Goal: Information Seeking & Learning: Learn about a topic

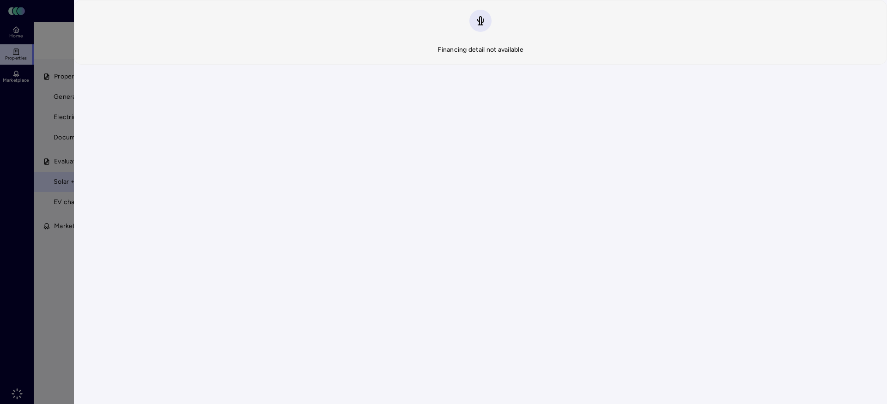
click at [33, 228] on div at bounding box center [443, 202] width 887 height 404
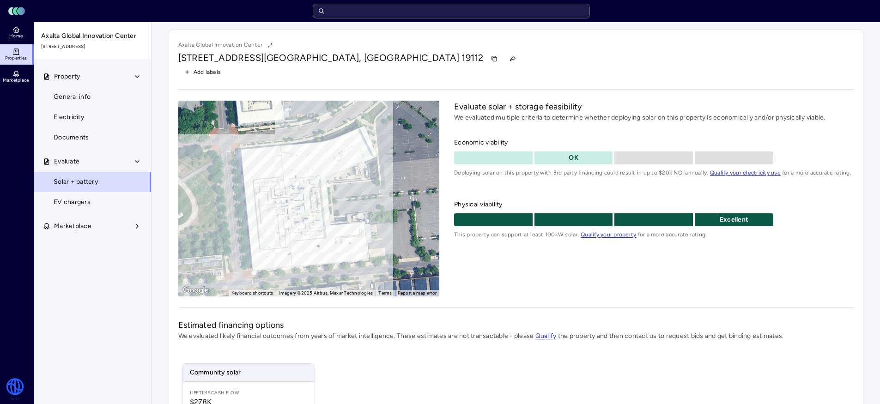
click at [512, 6] on input "text" at bounding box center [451, 11] width 277 height 15
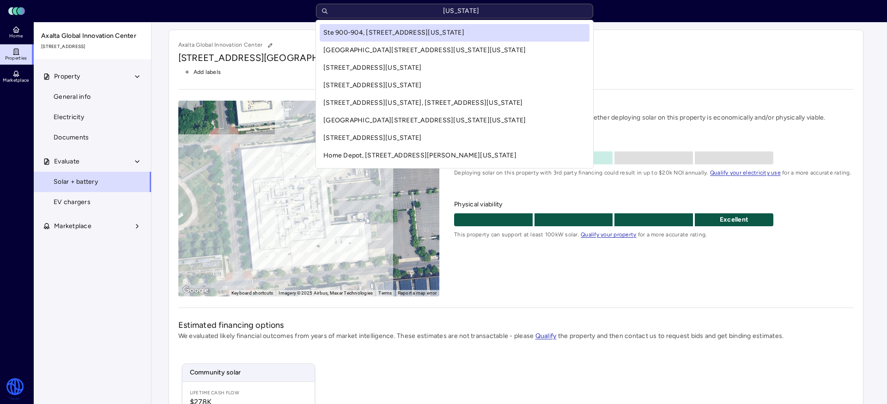
type input "[US_STATE]"
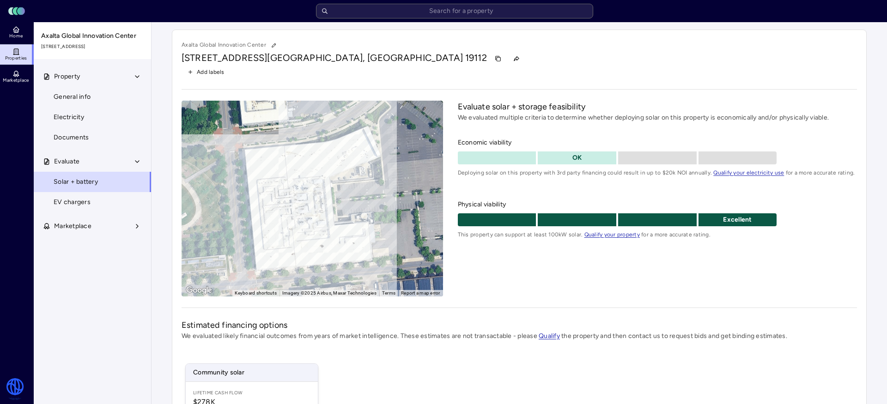
click at [75, 79] on div "Toggle Sidebar Lumen Energy Logo Home Properties Marketplace Watershed [PERSON_…" at bounding box center [443, 281] width 887 height 562
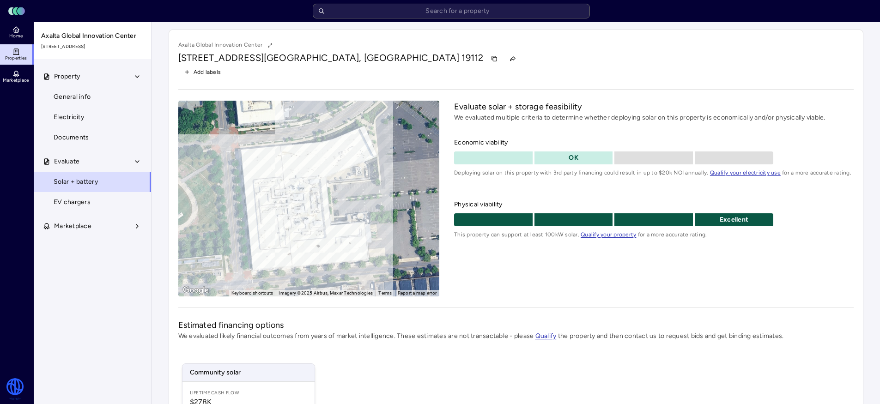
click at [18, 30] on icon at bounding box center [16, 31] width 4 height 3
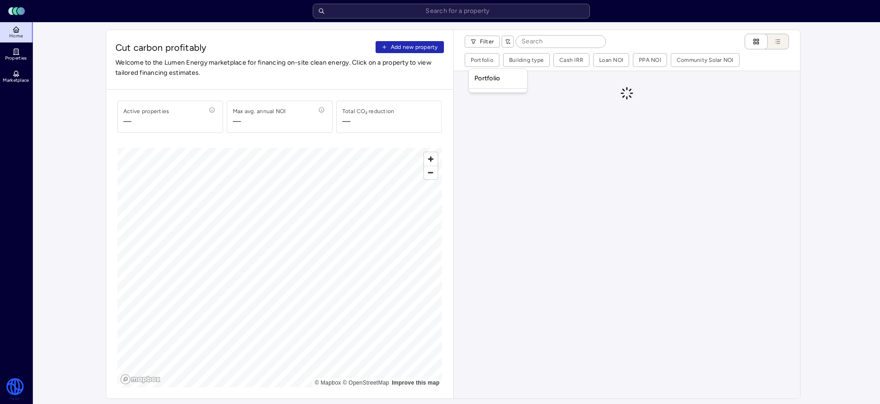
click at [491, 81] on div "Portfolio" at bounding box center [498, 79] width 55 height 16
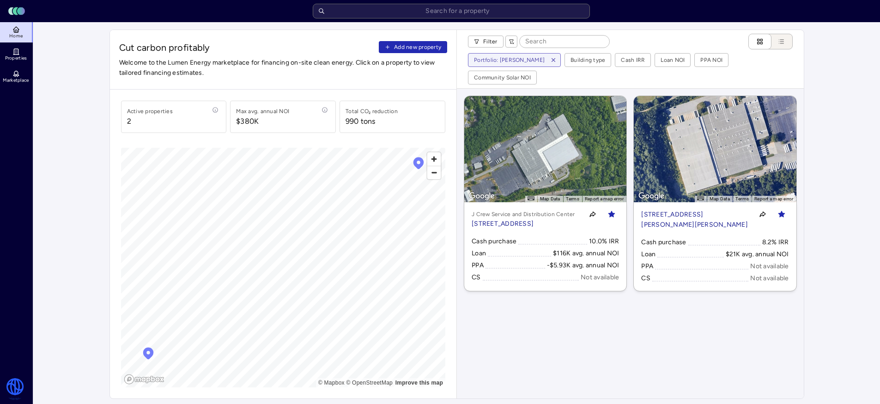
click at [546, 219] on p "[STREET_ADDRESS]" at bounding box center [523, 224] width 103 height 10
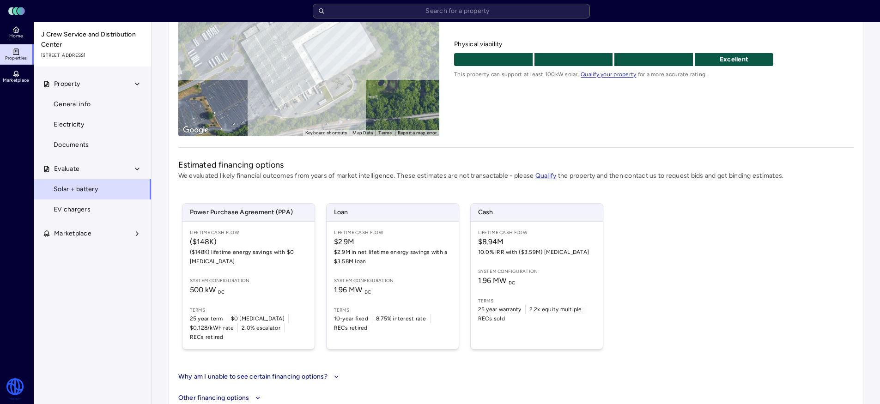
scroll to position [167, 0]
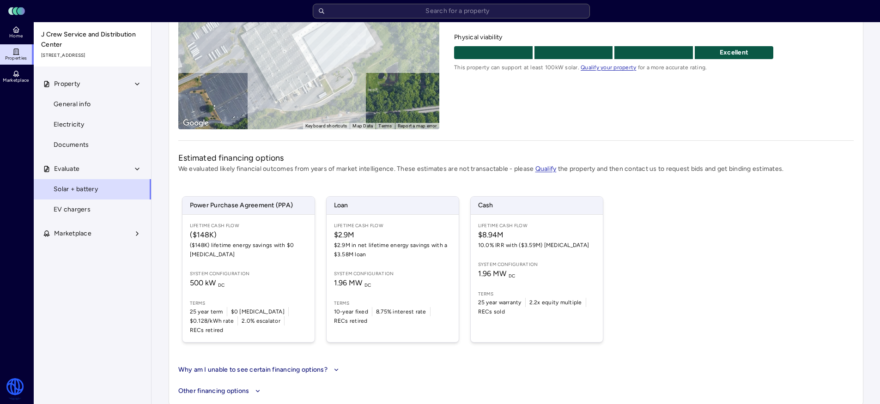
click at [214, 365] on button "Why am I unable to see certain financing options?" at bounding box center [259, 370] width 163 height 10
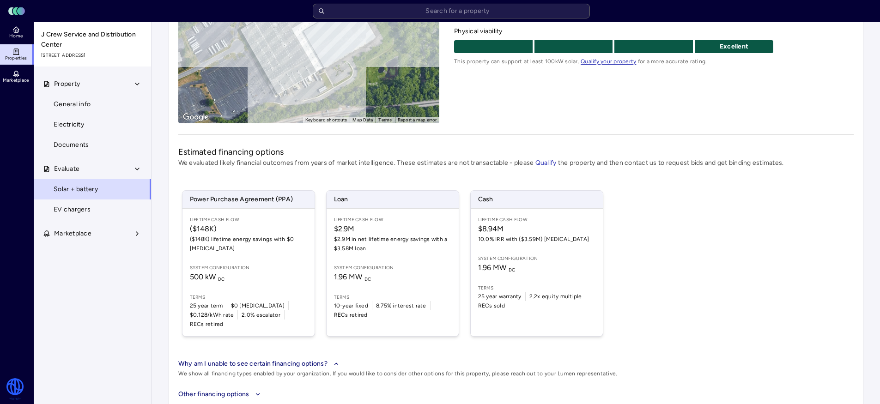
scroll to position [176, 0]
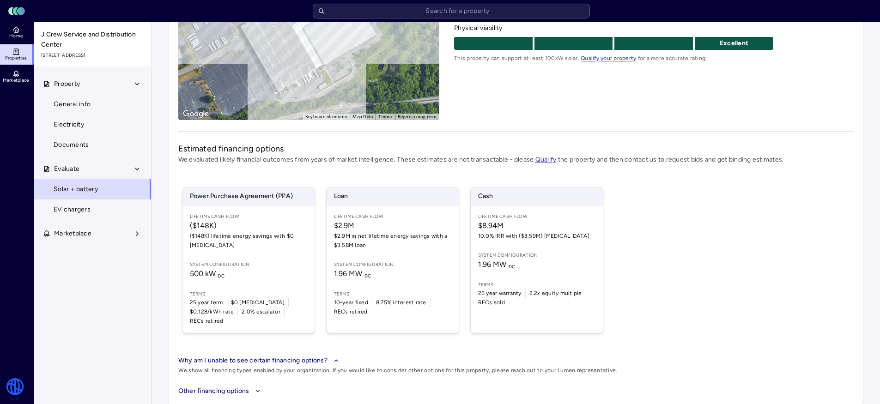
click at [212, 371] on div "J Crew Service and Distribution Center [STREET_ADDRESS] Add labels ← Move left …" at bounding box center [516, 129] width 695 height 553
click at [212, 384] on div "Other financing options" at bounding box center [515, 391] width 679 height 14
click at [228, 386] on button "Other financing options" at bounding box center [515, 391] width 675 height 10
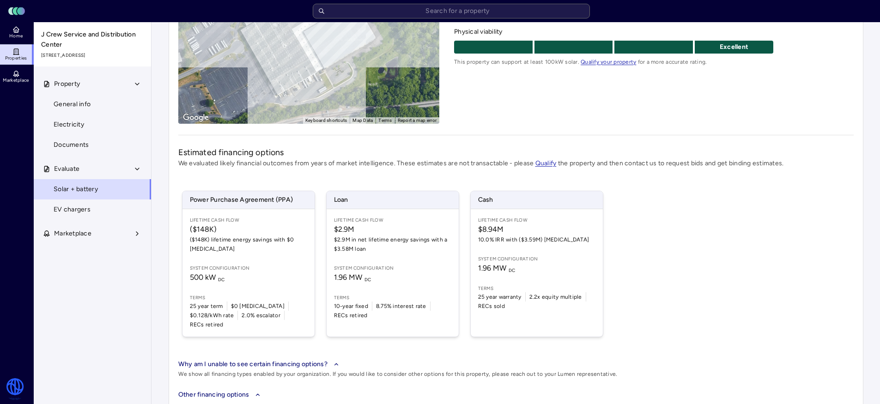
scroll to position [155, 0]
